Goal: Find specific page/section: Find specific page/section

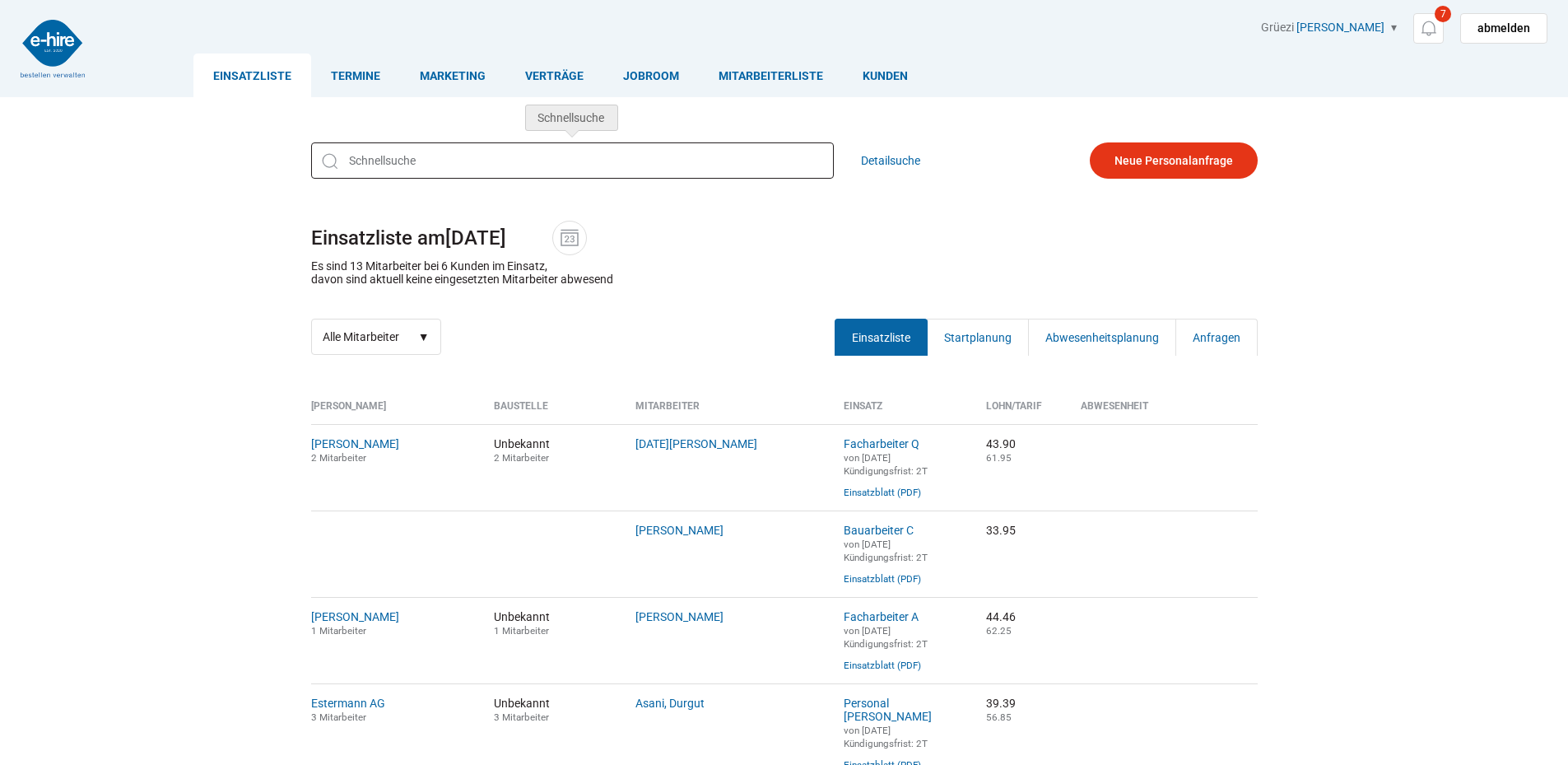
click at [398, 160] on input "text" at bounding box center [572, 161] width 522 height 37
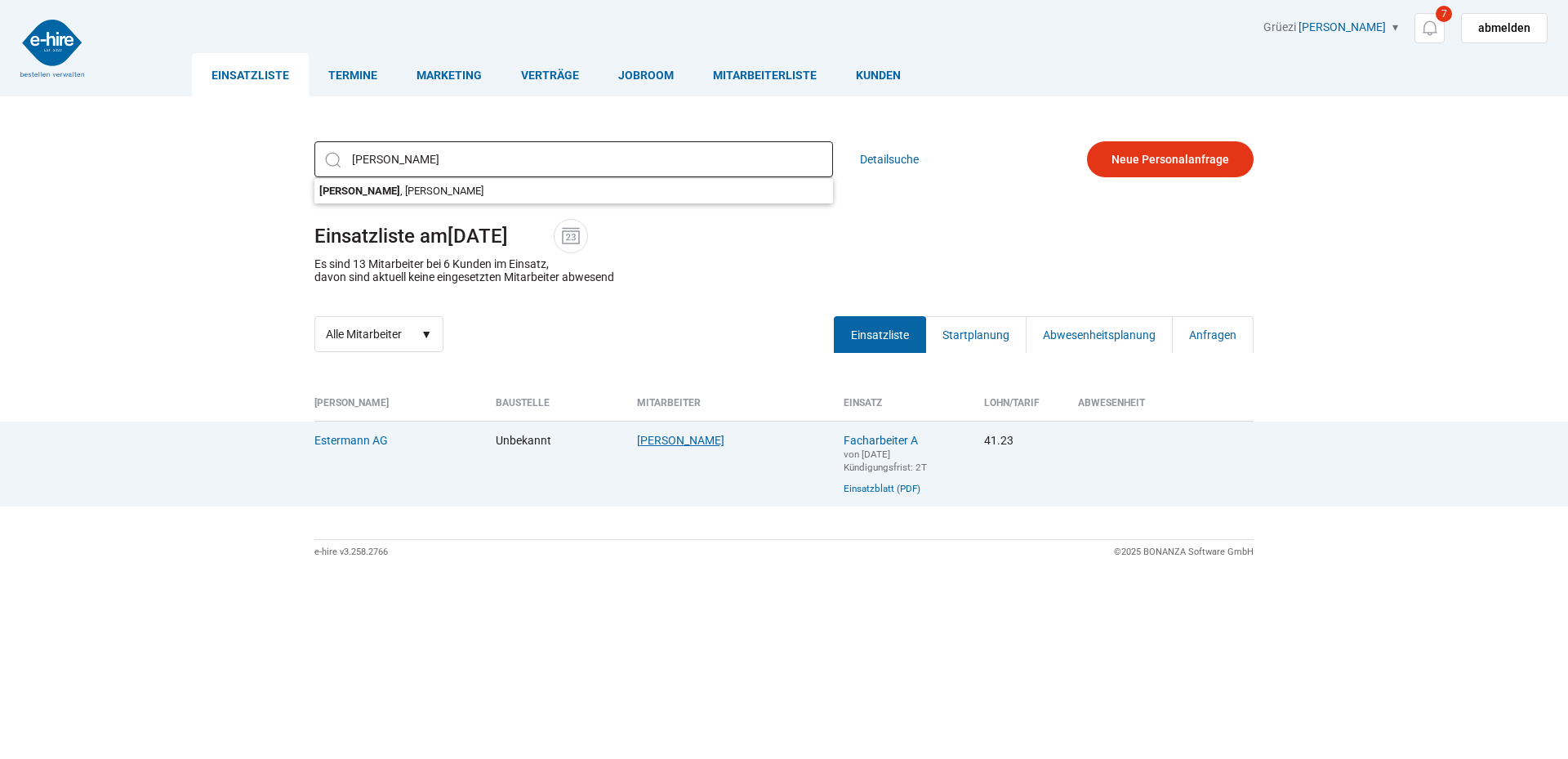
type input "[PERSON_NAME]"
click at [664, 443] on link "Hurni, Andreas" at bounding box center [681, 440] width 87 height 13
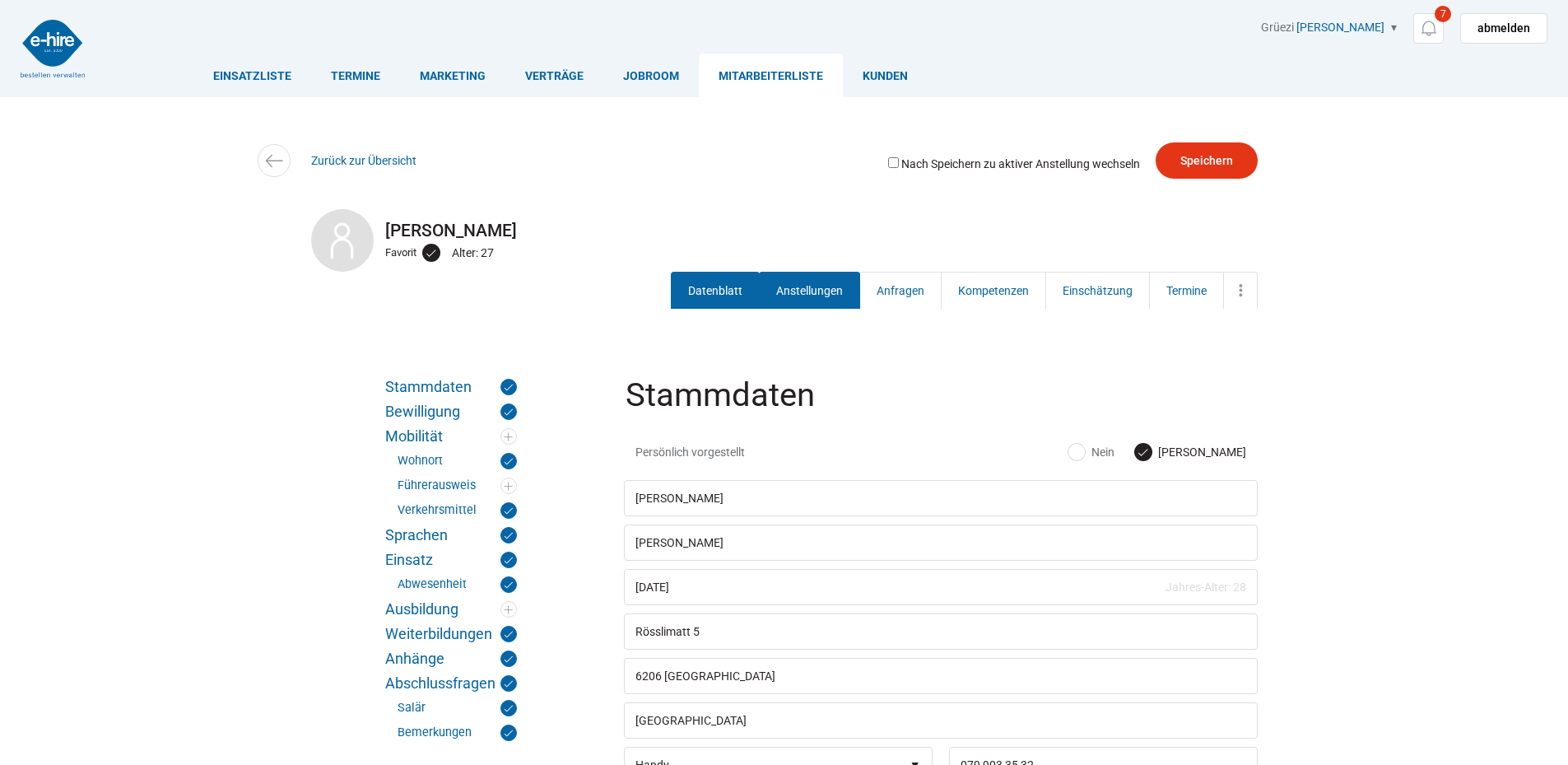
click at [785, 277] on link "Anstellungen" at bounding box center [809, 289] width 101 height 37
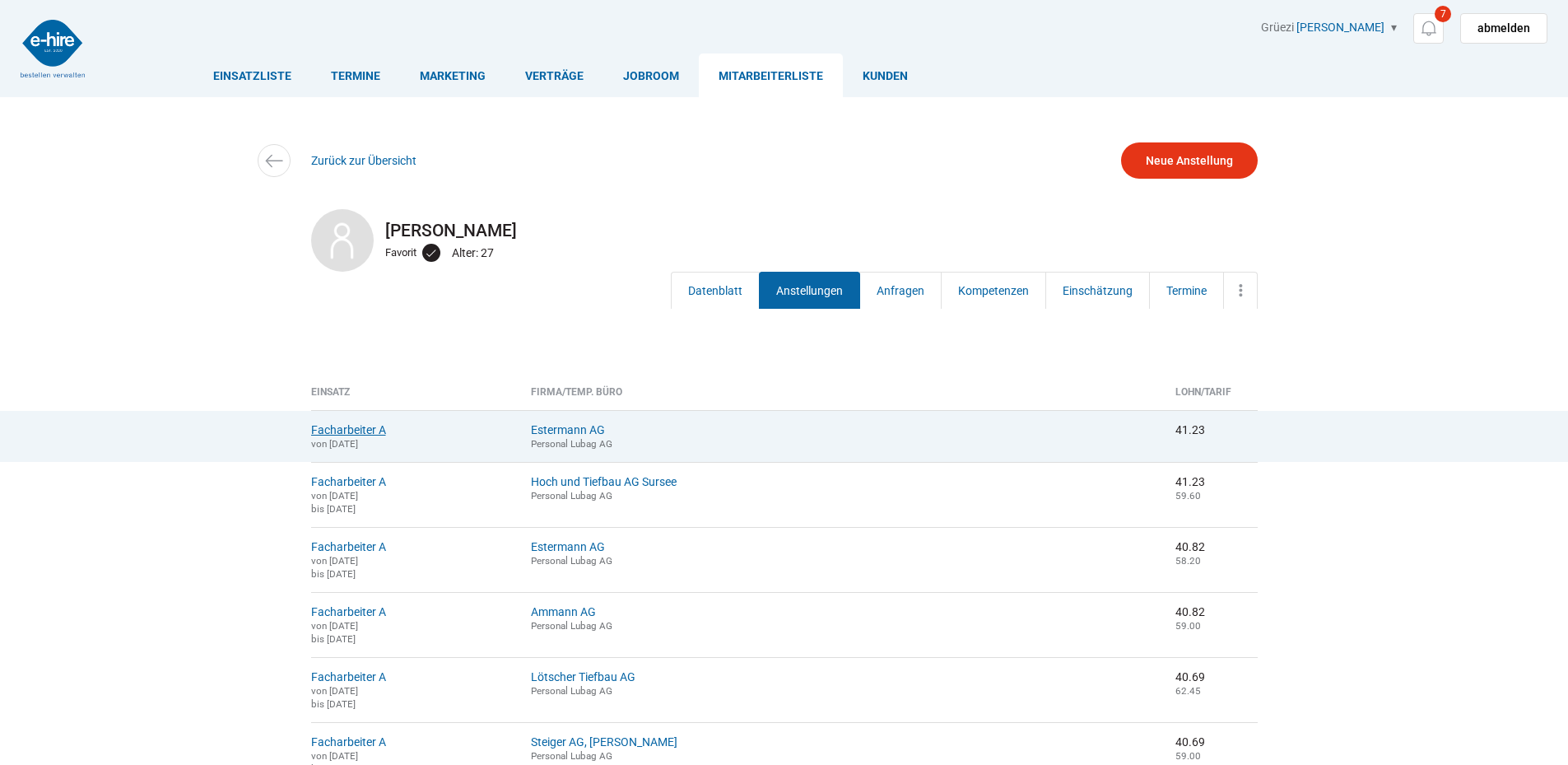
click at [339, 428] on link "Facharbeiter A" at bounding box center [349, 429] width 75 height 13
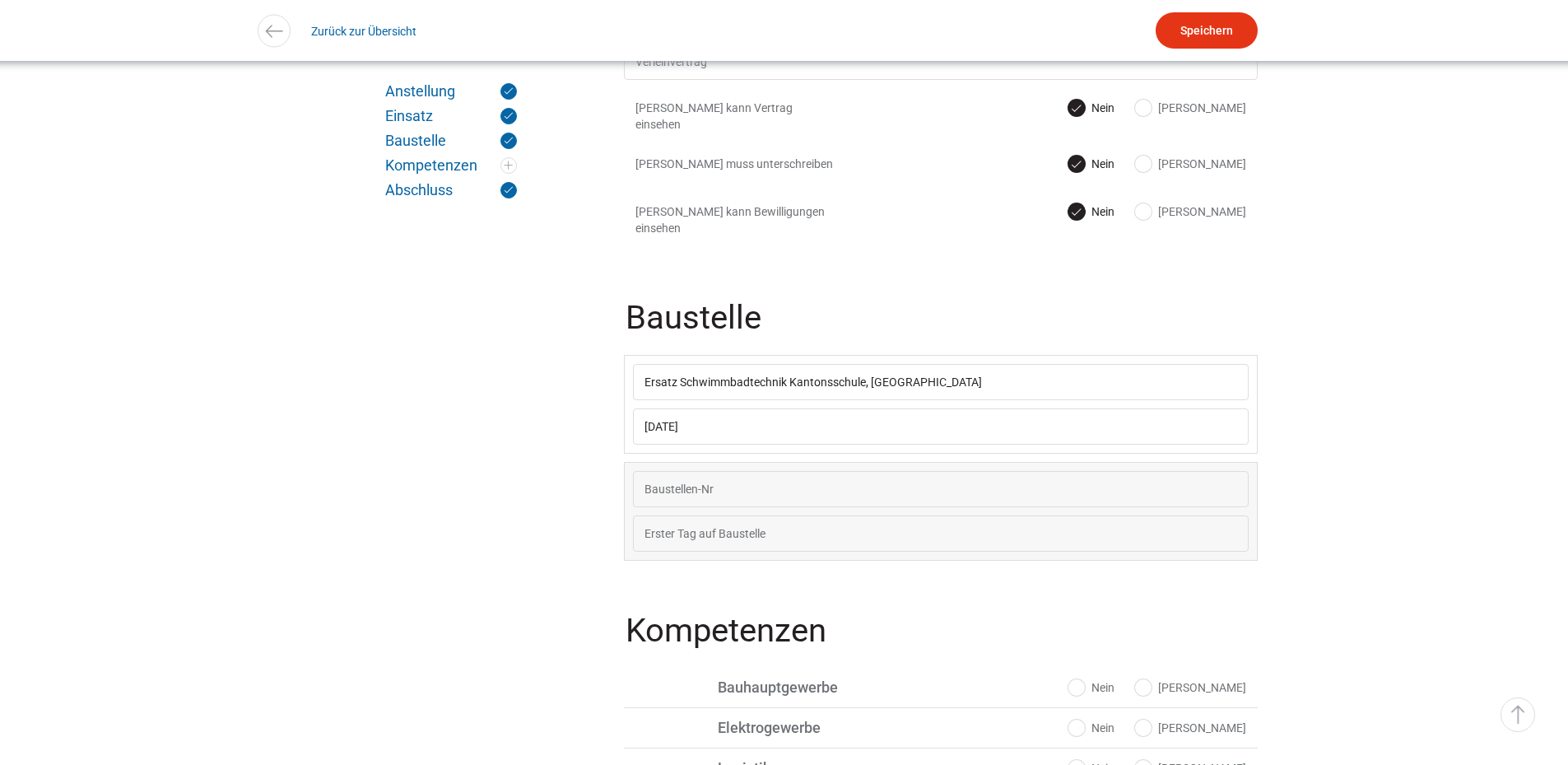
scroll to position [831, 0]
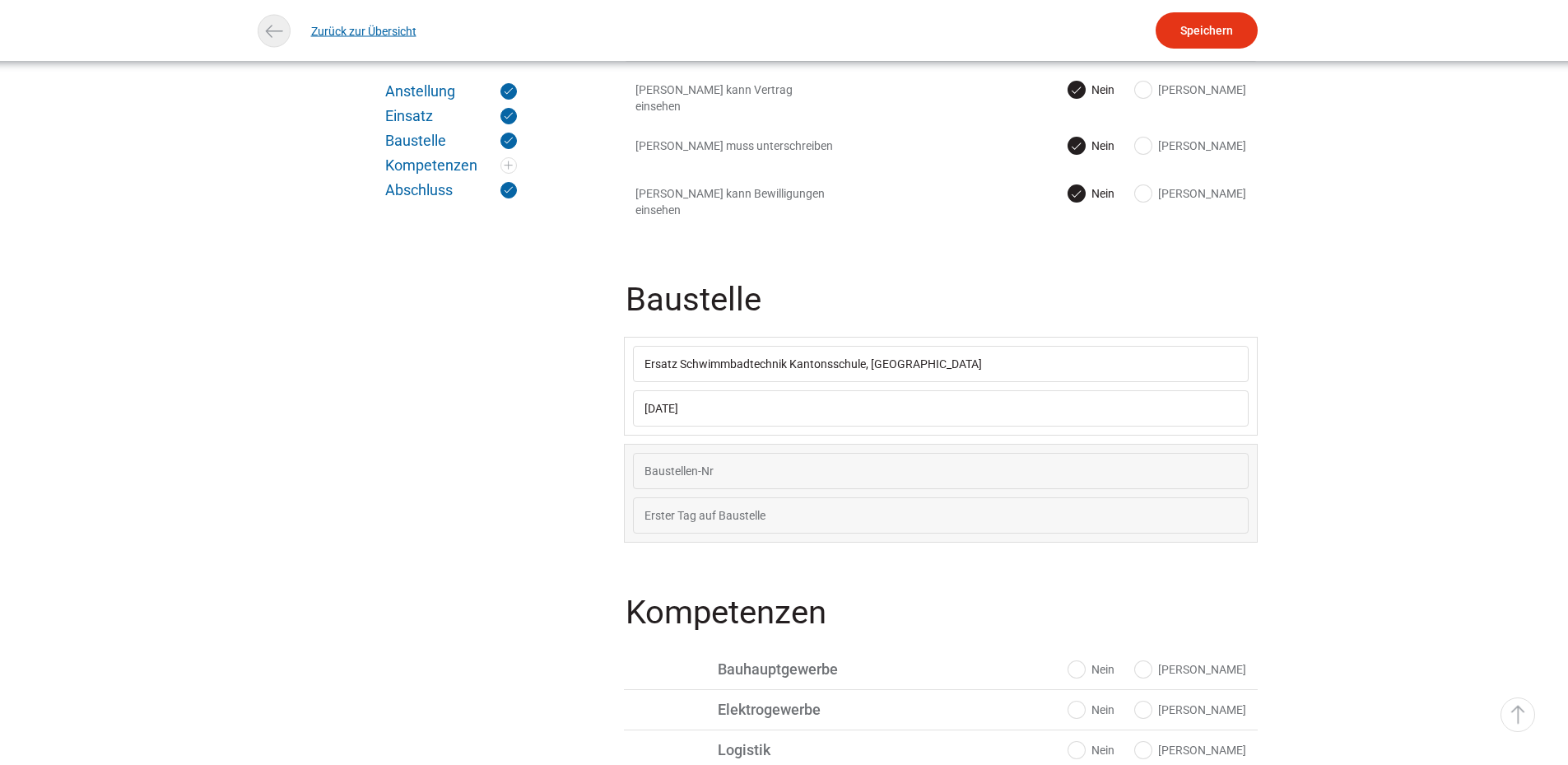
click at [275, 17] on span at bounding box center [274, 31] width 33 height 33
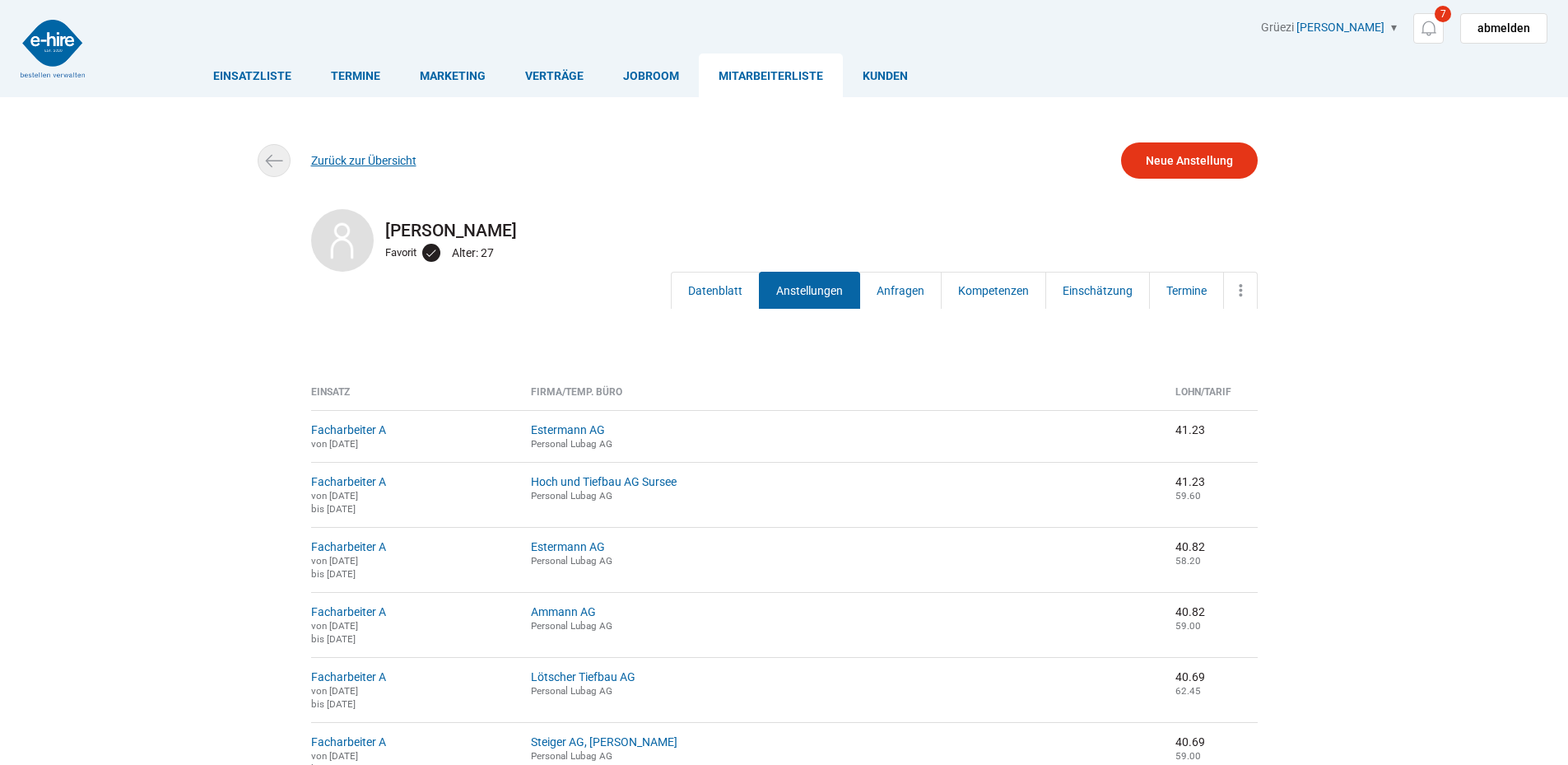
click at [269, 156] on img at bounding box center [273, 160] width 23 height 23
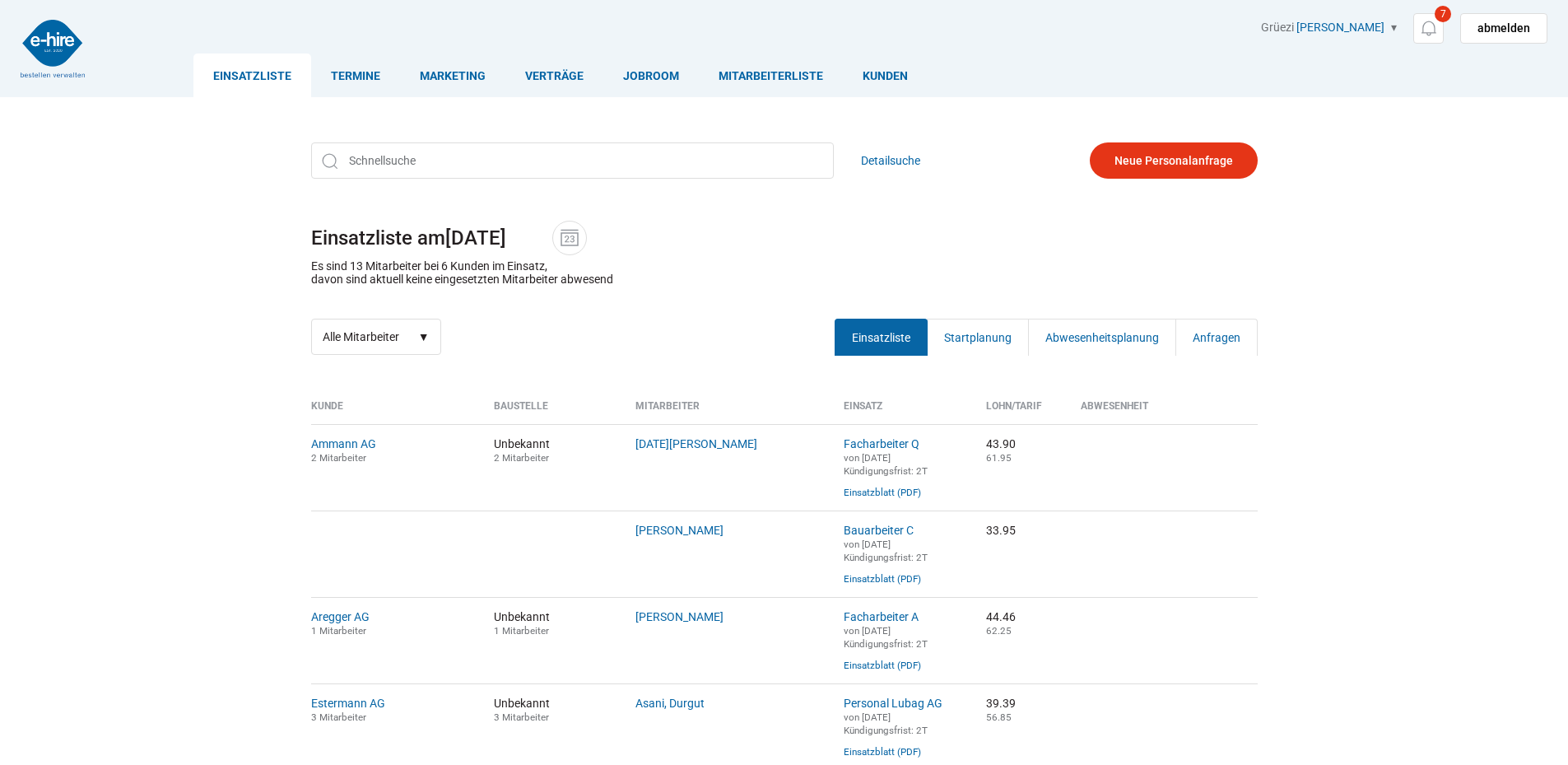
click at [75, 46] on img at bounding box center [53, 49] width 64 height 57
click at [369, 155] on input "text" at bounding box center [572, 161] width 522 height 37
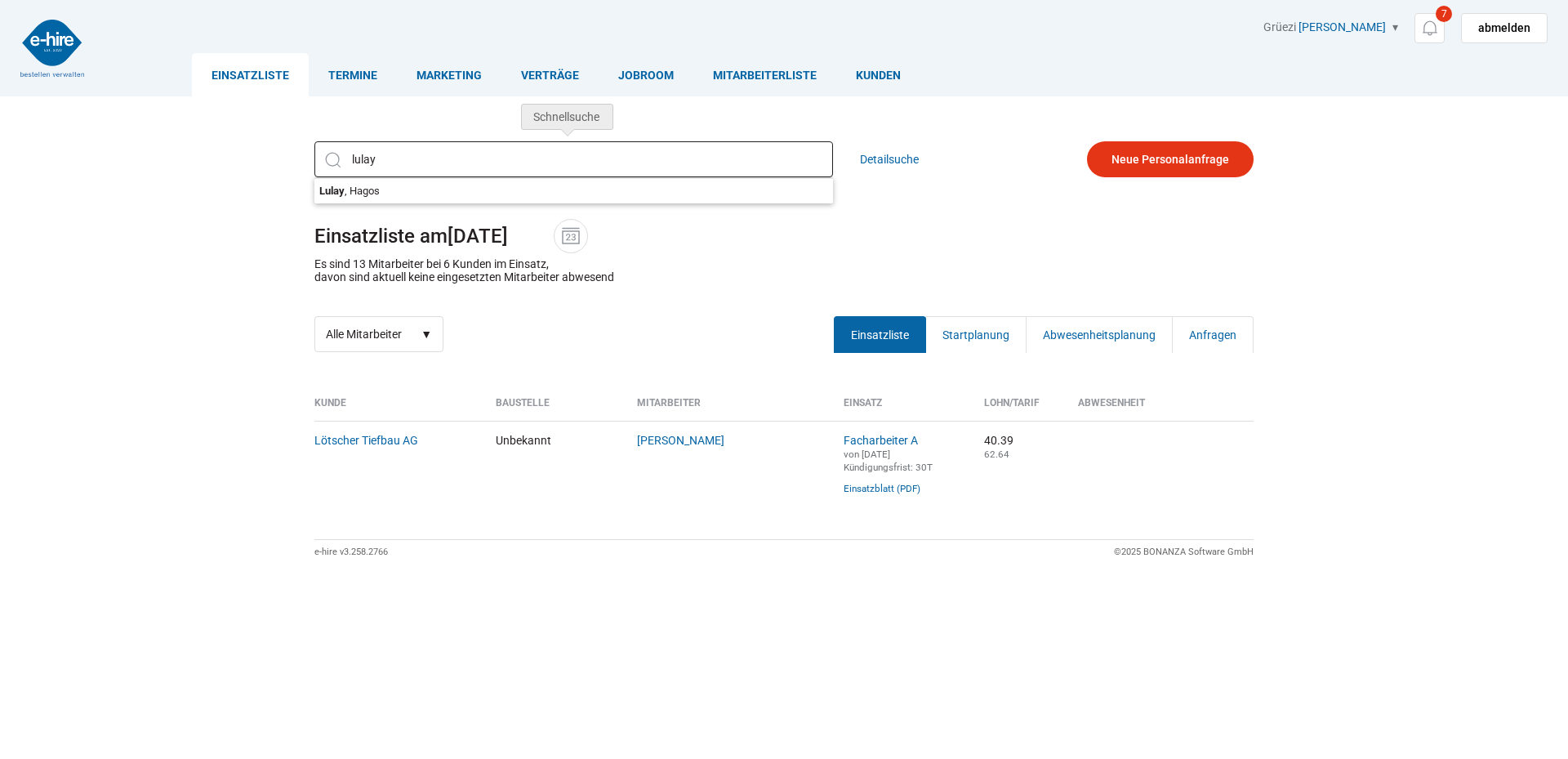
type input "Lulay, Hagos"
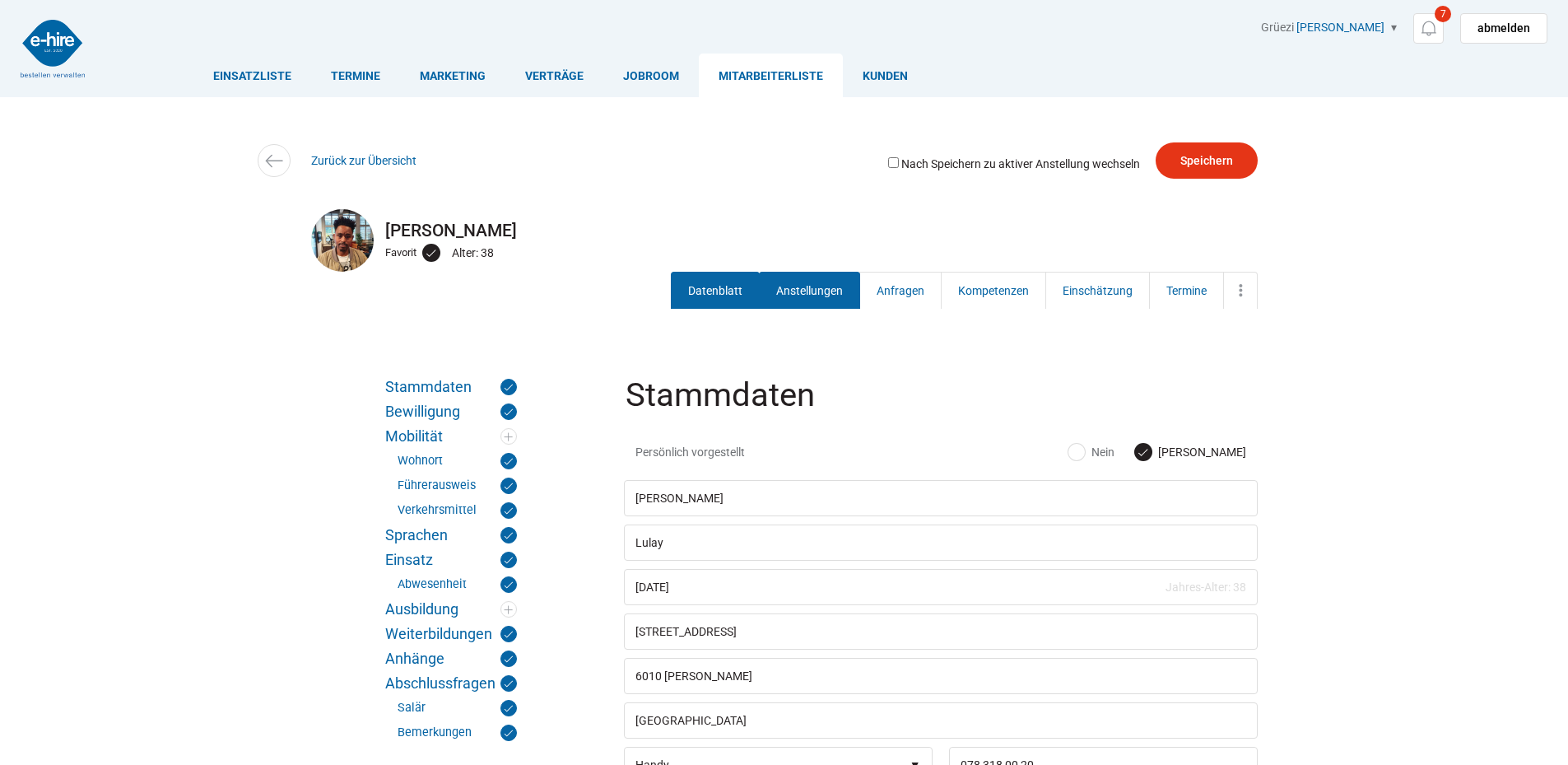
click at [774, 291] on link "Anstellungen" at bounding box center [809, 289] width 101 height 37
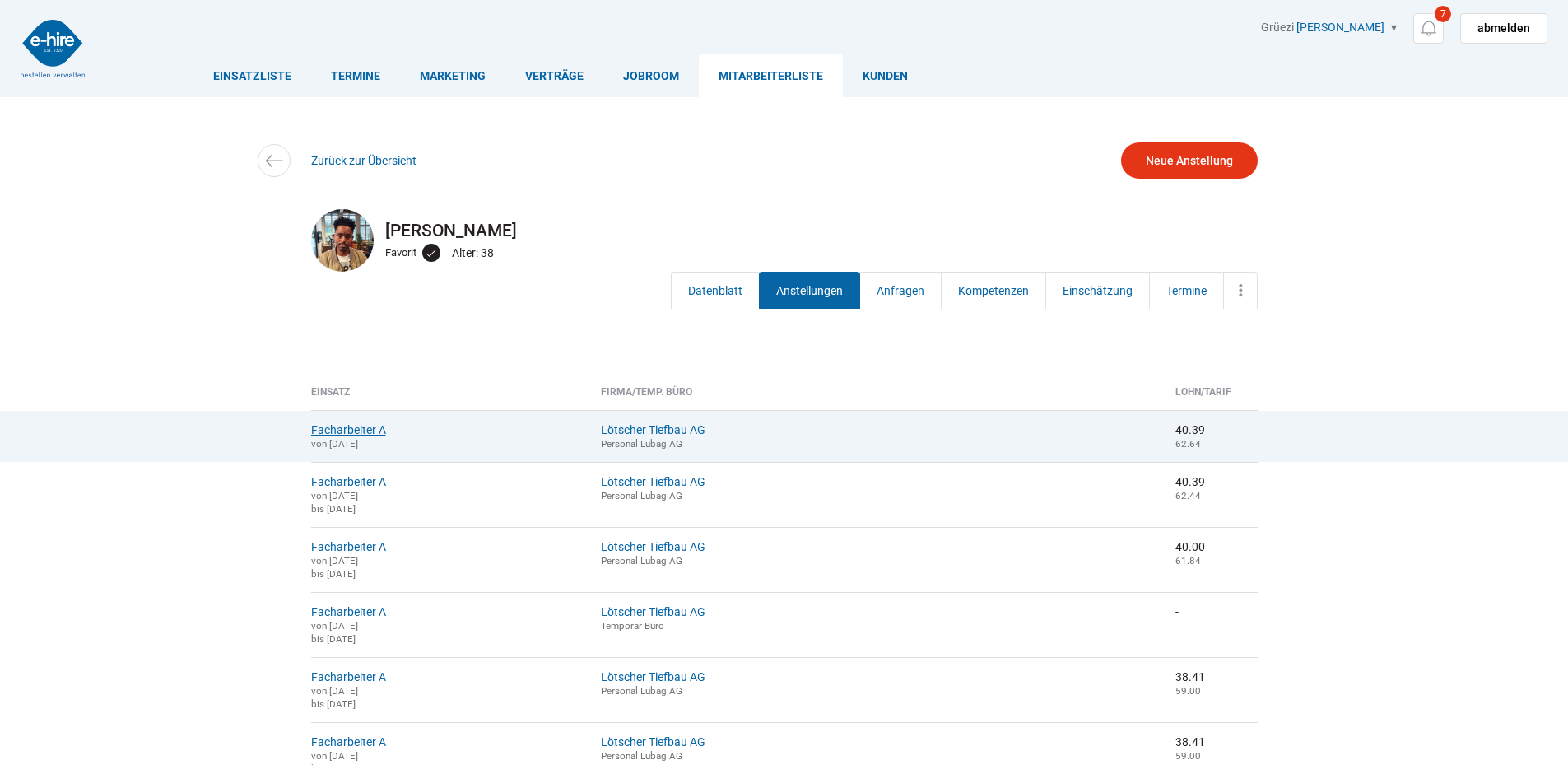
click at [349, 426] on link "Facharbeiter A" at bounding box center [349, 429] width 75 height 13
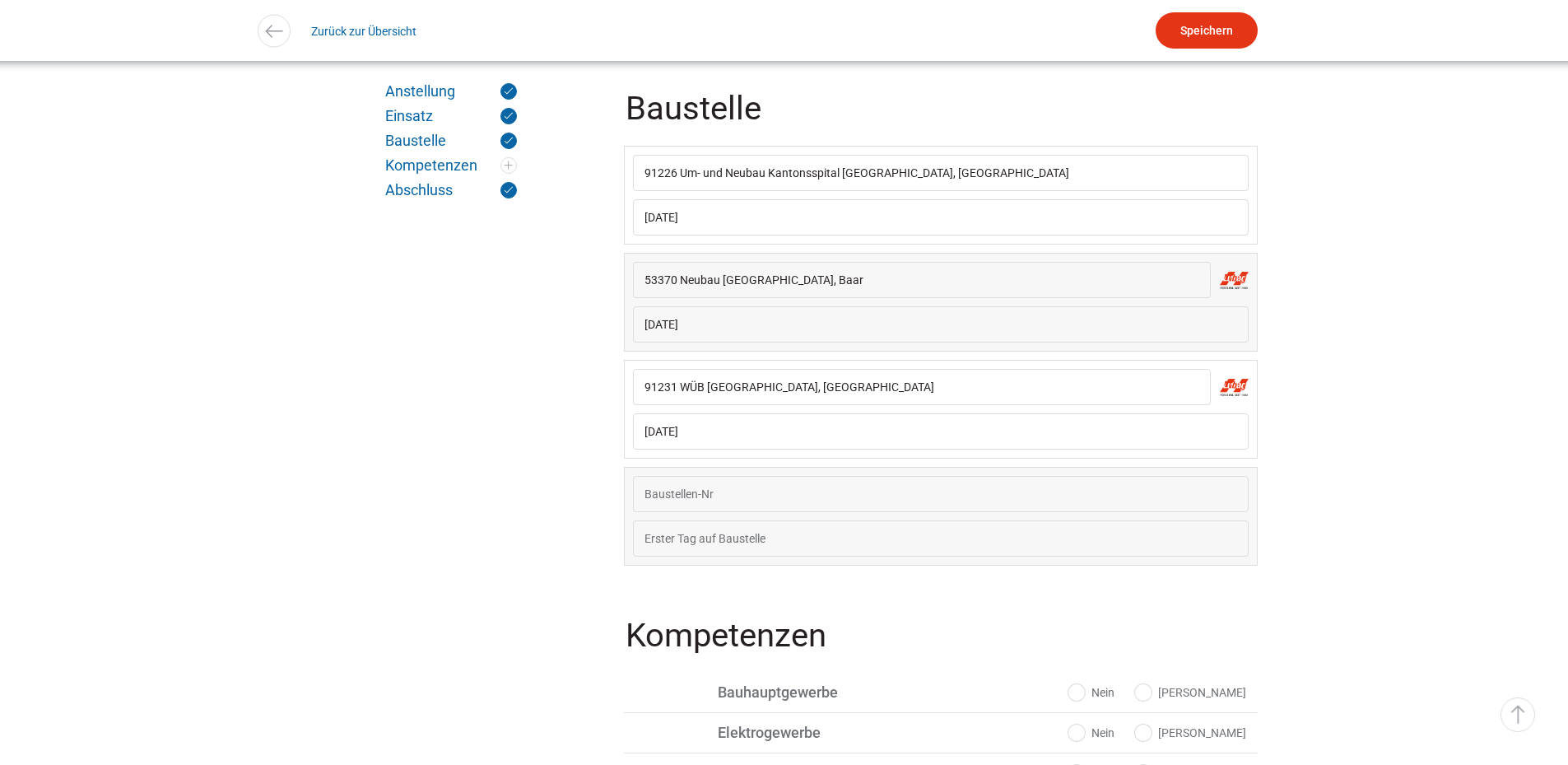
scroll to position [1101, 0]
